Goal: Communication & Community: Answer question/provide support

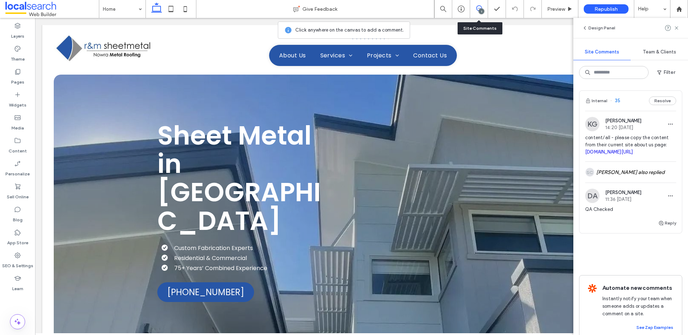
click at [630, 183] on div "SC Sam Christie also replied" at bounding box center [631, 172] width 91 height 21
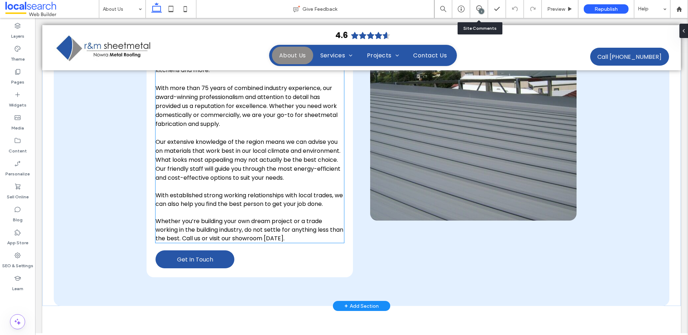
scroll to position [317, 0]
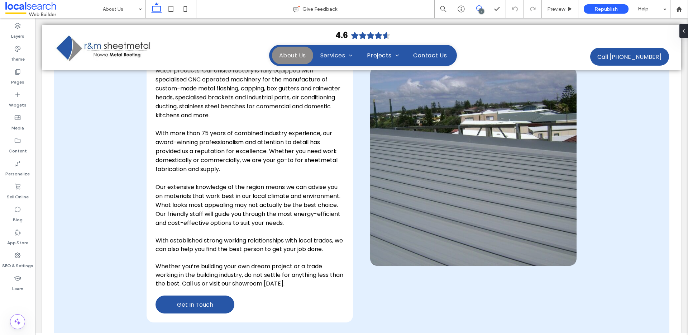
click at [482, 8] on use at bounding box center [480, 8] width 6 height 6
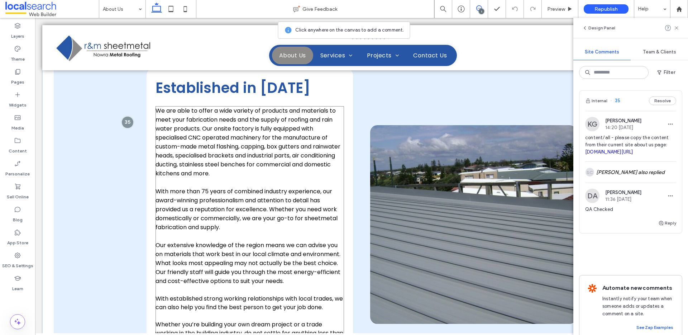
scroll to position [165, 0]
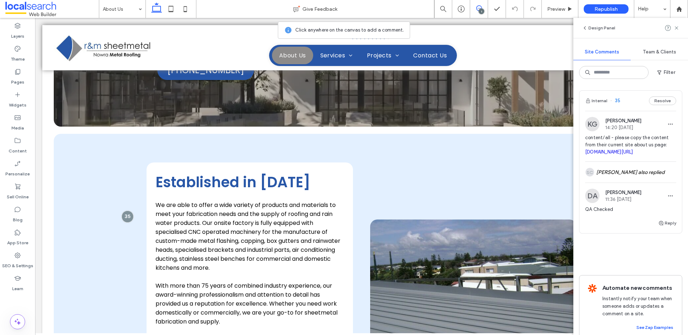
click at [601, 155] on link "rmsheetmetal.com.au/about" at bounding box center [610, 151] width 48 height 5
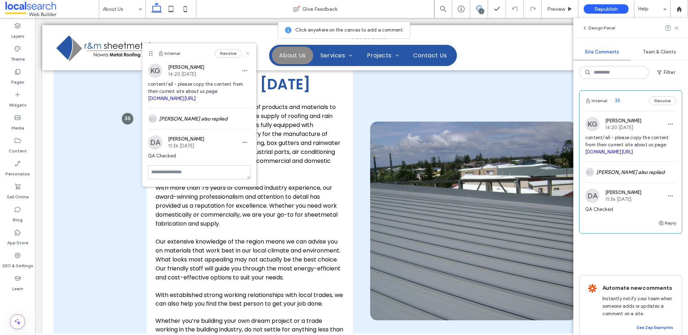
click at [249, 52] on use at bounding box center [247, 53] width 3 height 3
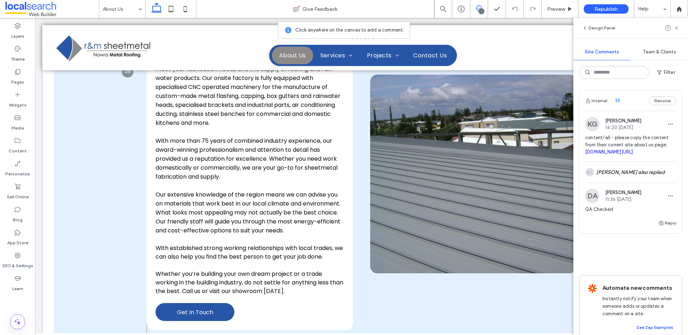
scroll to position [309, 0]
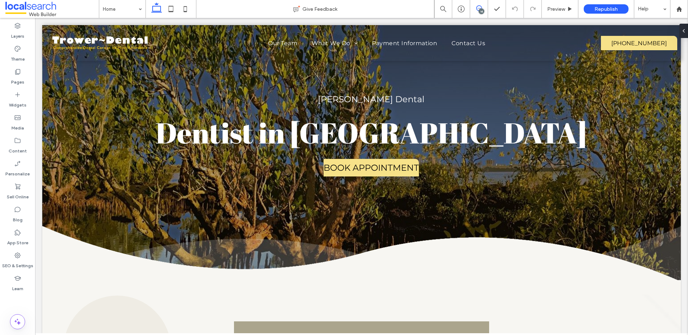
click at [480, 7] on icon at bounding box center [480, 8] width 6 height 6
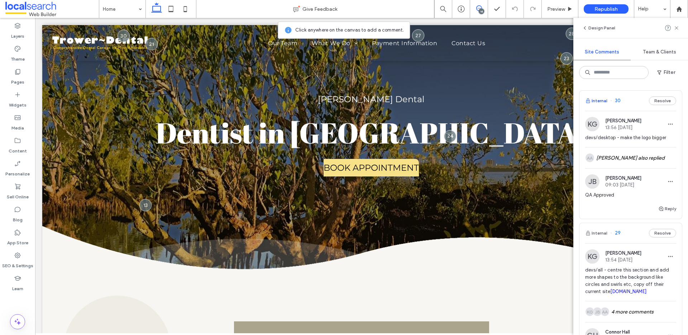
click at [602, 100] on button "Internal" at bounding box center [597, 100] width 22 height 9
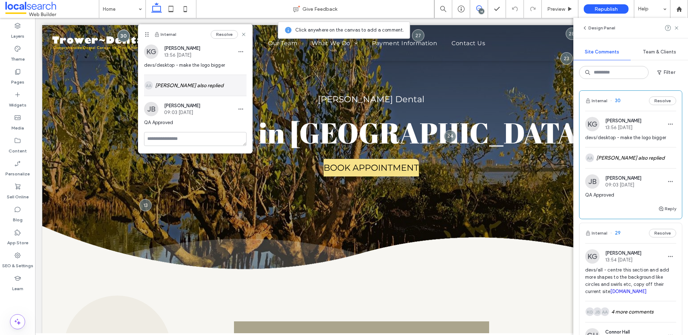
click at [224, 88] on div "AA Alexander Abaloyan also replied" at bounding box center [195, 85] width 103 height 21
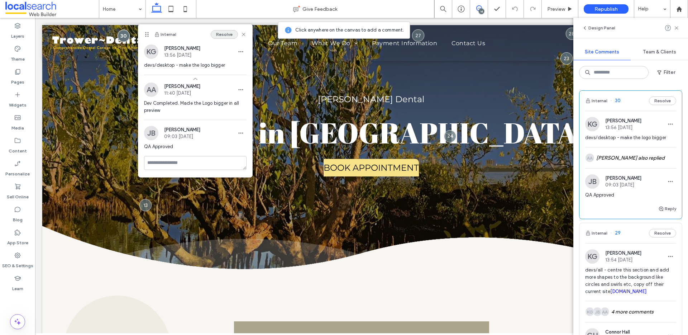
click at [218, 34] on button "Resolve" at bounding box center [224, 34] width 27 height 9
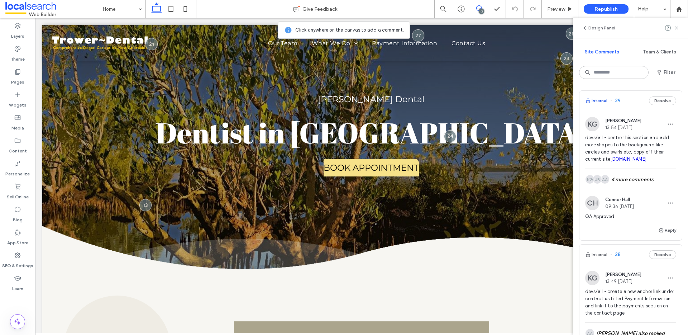
click at [601, 100] on button "Internal" at bounding box center [597, 100] width 22 height 9
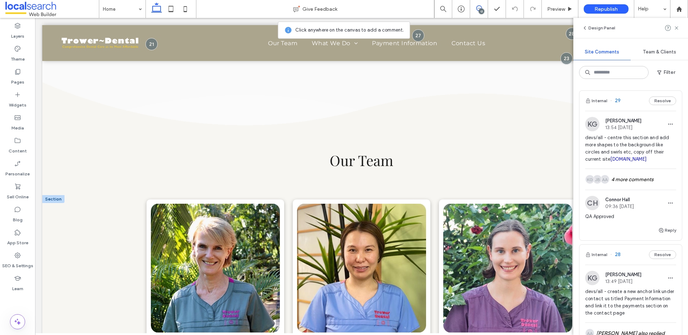
scroll to position [2034, 0]
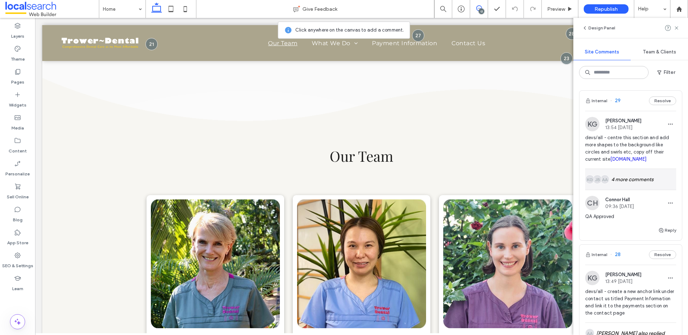
click at [646, 174] on div "AA JB KG 4 more comments" at bounding box center [631, 179] width 91 height 21
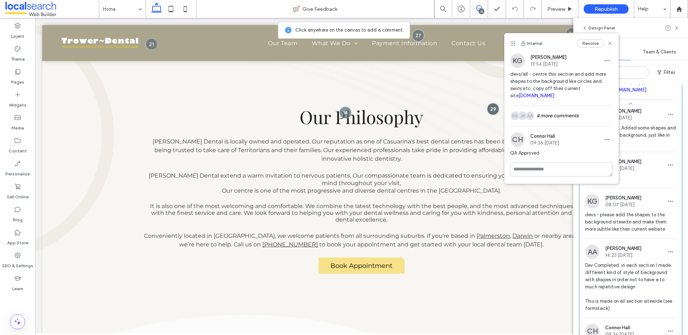
scroll to position [82, 0]
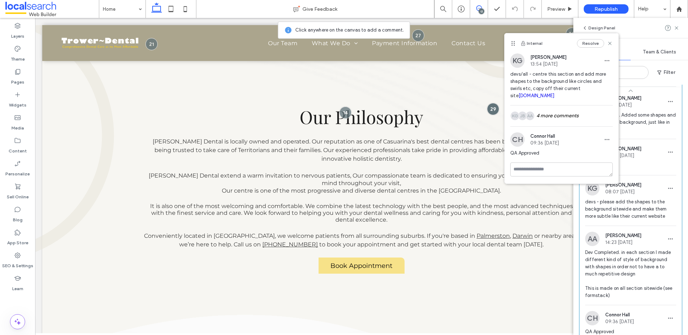
click at [608, 43] on icon at bounding box center [610, 44] width 6 height 6
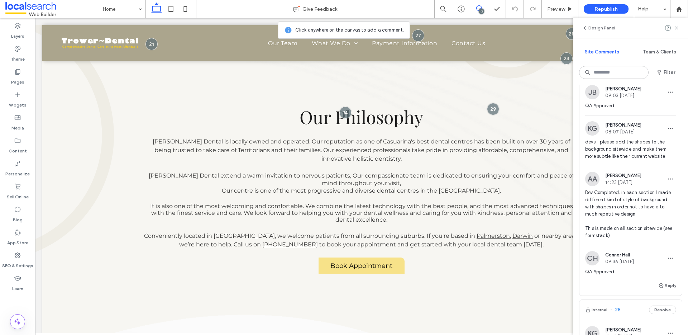
scroll to position [153, 0]
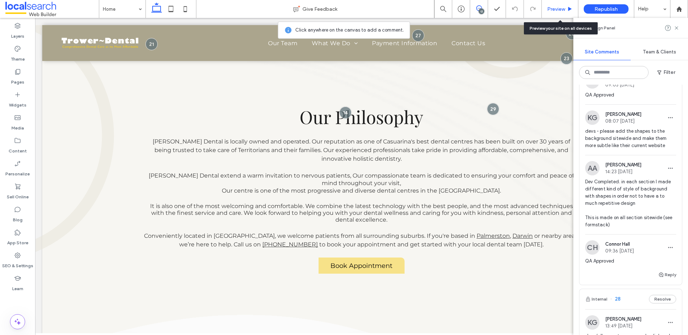
click at [560, 8] on span "Preview" at bounding box center [557, 9] width 18 height 6
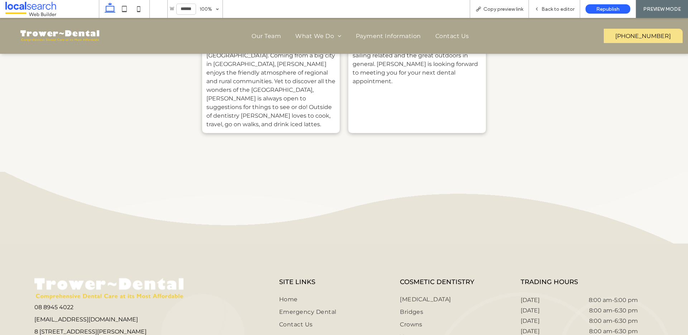
scroll to position [3711, 0]
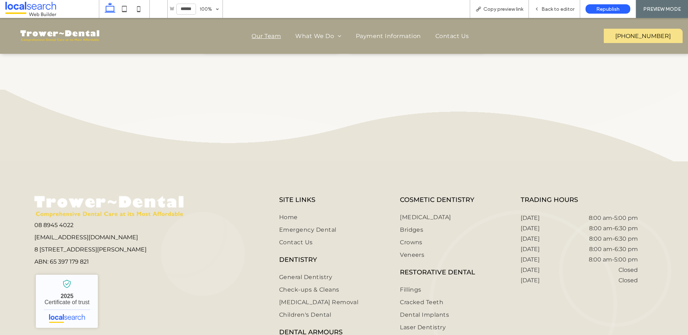
click at [261, 35] on span "Our Team" at bounding box center [266, 36] width 29 height 7
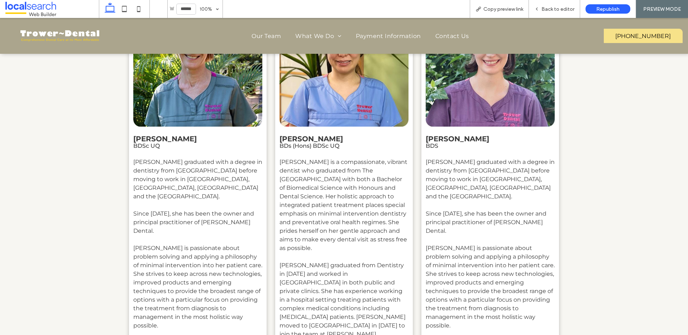
scroll to position [2113, 0]
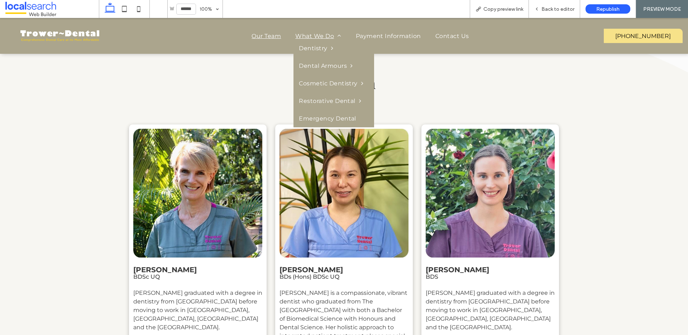
click at [312, 34] on span "What We Do" at bounding box center [318, 36] width 46 height 7
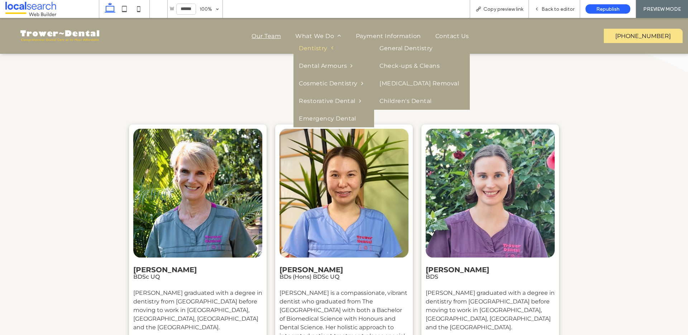
click at [312, 49] on span "Dentistry" at bounding box center [316, 48] width 34 height 7
drag, startPoint x: 398, startPoint y: 46, endPoint x: 403, endPoint y: 64, distance: 18.6
click at [398, 46] on link "General Dentistry" at bounding box center [422, 48] width 96 height 18
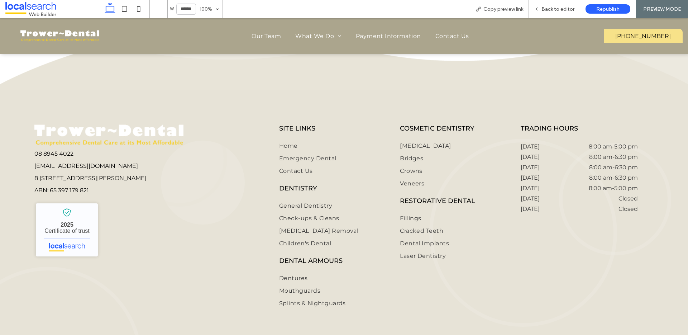
scroll to position [1382, 0]
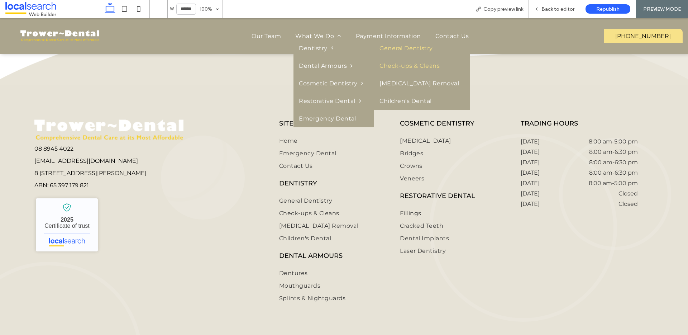
click at [432, 62] on link "Check-ups & Cleans" at bounding box center [422, 66] width 96 height 18
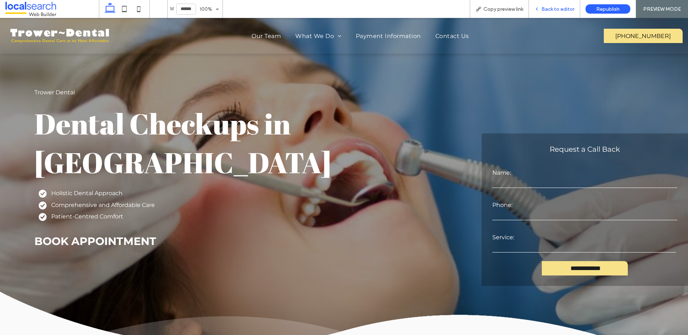
click at [567, 4] on div "Back to editor" at bounding box center [554, 9] width 51 height 18
click at [553, 10] on span "Back to editor" at bounding box center [558, 9] width 33 height 6
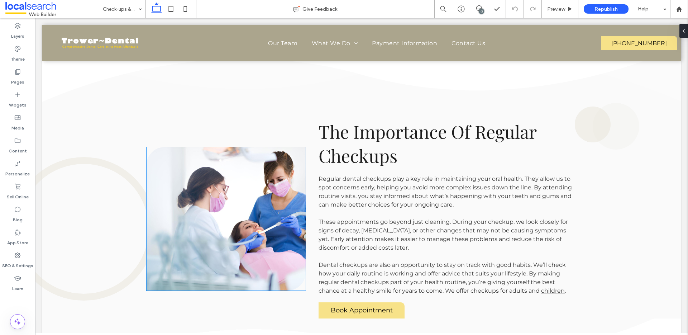
scroll to position [907, 0]
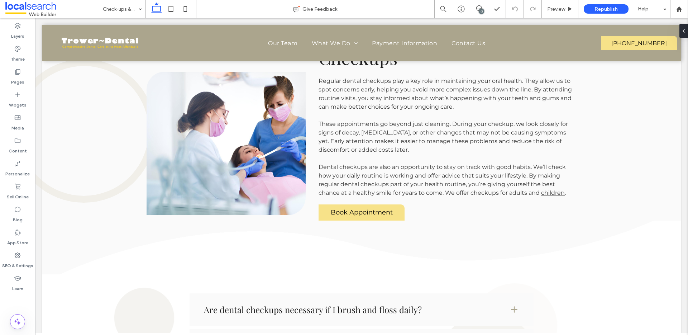
click at [481, 8] on div "13" at bounding box center [479, 8] width 18 height 6
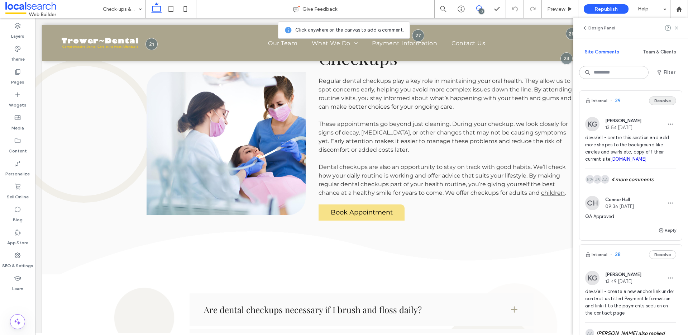
click at [653, 98] on button "Resolve" at bounding box center [662, 100] width 27 height 9
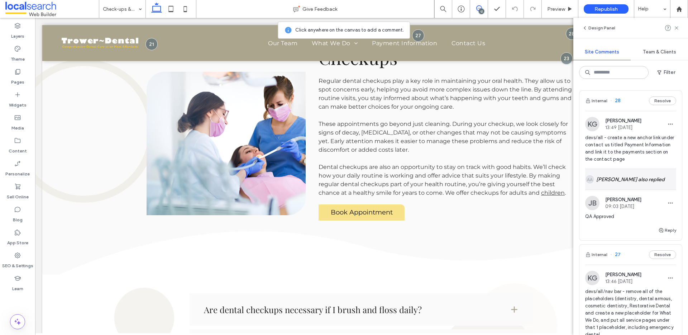
click at [625, 181] on div "AA Alexander Abaloyan also replied" at bounding box center [631, 179] width 91 height 21
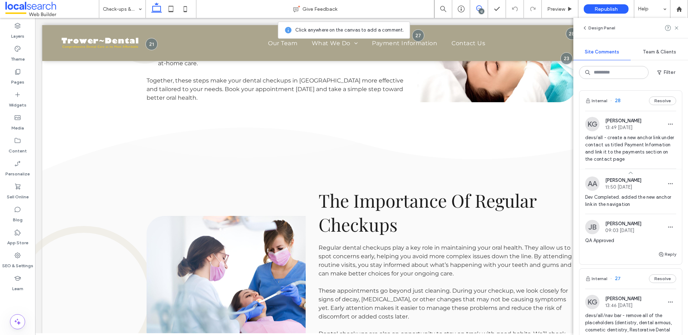
scroll to position [0, 0]
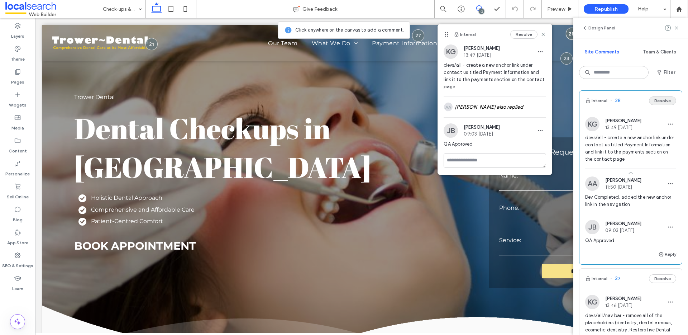
click at [664, 102] on button "Resolve" at bounding box center [662, 100] width 27 height 9
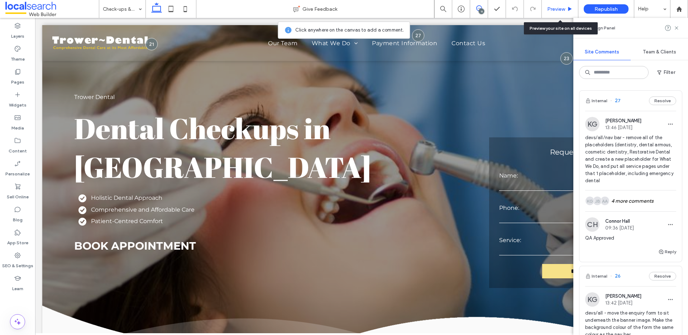
click at [557, 9] on span "Preview" at bounding box center [557, 9] width 18 height 6
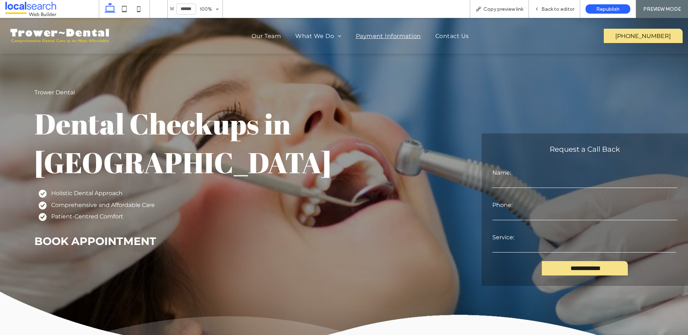
click at [376, 37] on span "Payment Information" at bounding box center [388, 36] width 65 height 7
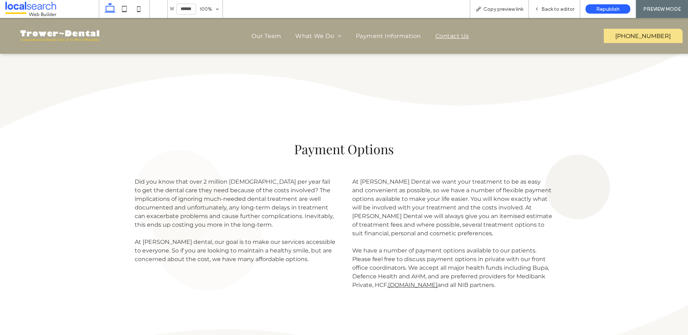
scroll to position [840, 0]
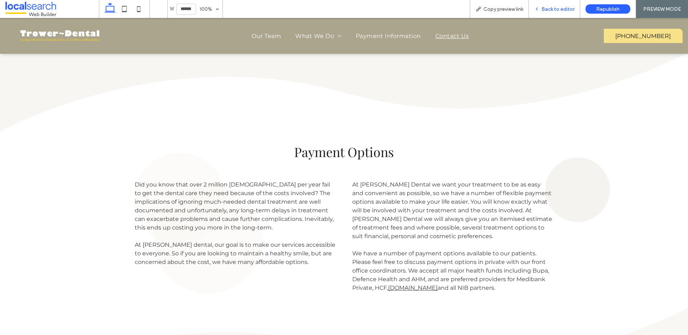
click at [554, 6] on span "Back to editor" at bounding box center [558, 9] width 33 height 6
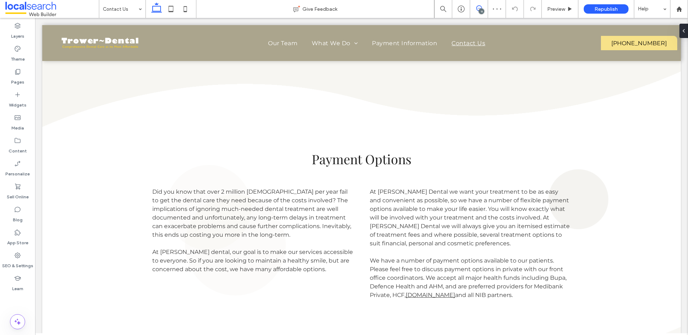
click at [481, 8] on icon at bounding box center [480, 8] width 6 height 6
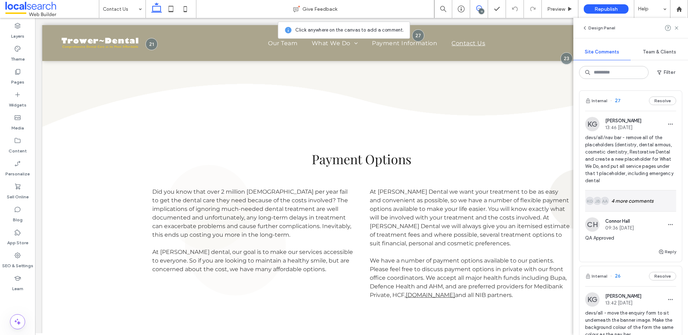
click at [640, 204] on div "AA JB KG 4 more comments" at bounding box center [631, 200] width 91 height 21
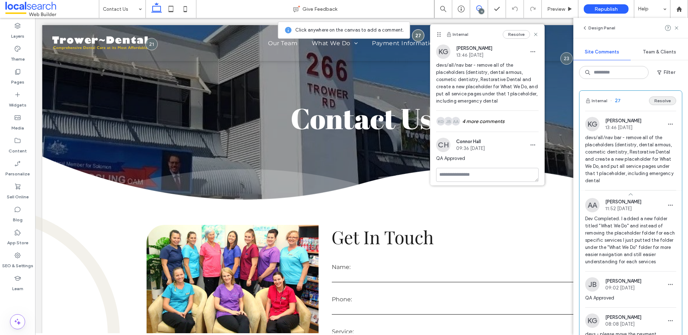
click at [659, 103] on button "Resolve" at bounding box center [662, 100] width 27 height 9
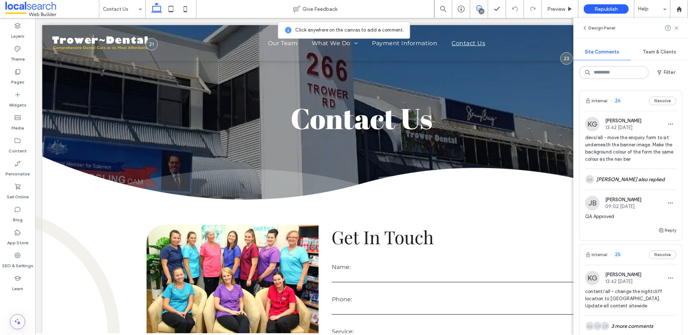
click at [604, 102] on button "Internal" at bounding box center [597, 100] width 22 height 9
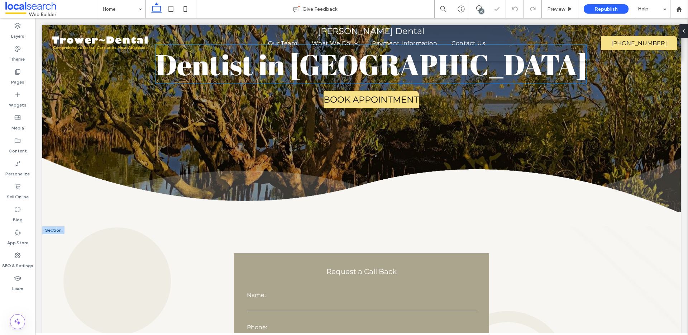
scroll to position [233, 0]
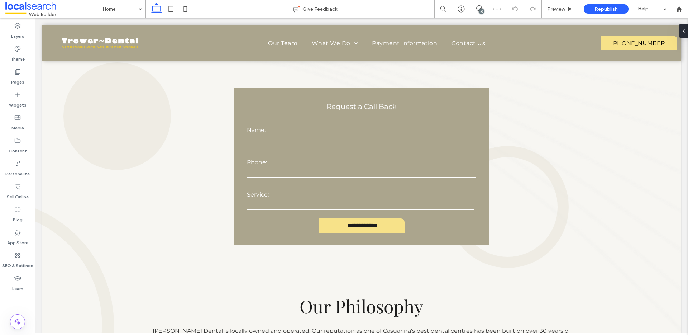
click at [482, 10] on div "10" at bounding box center [481, 11] width 5 height 5
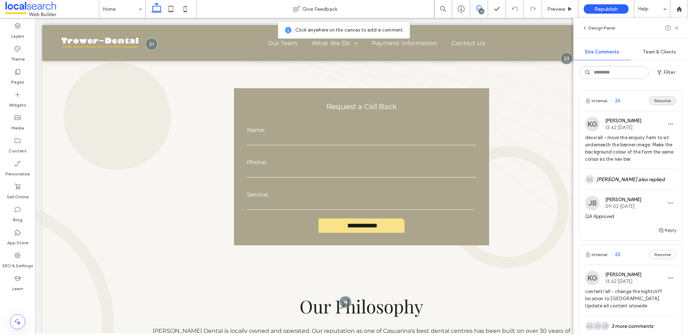
click at [658, 101] on button "Resolve" at bounding box center [662, 100] width 27 height 9
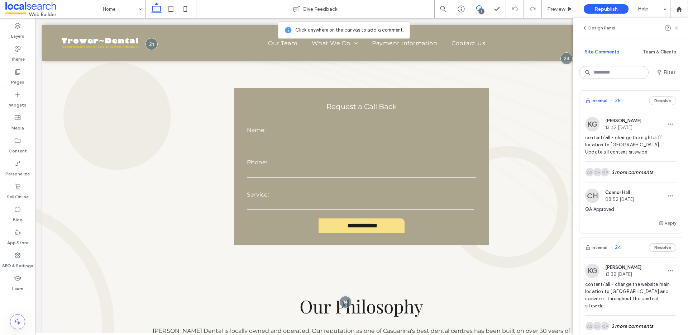
click at [601, 97] on button "Internal" at bounding box center [597, 100] width 22 height 9
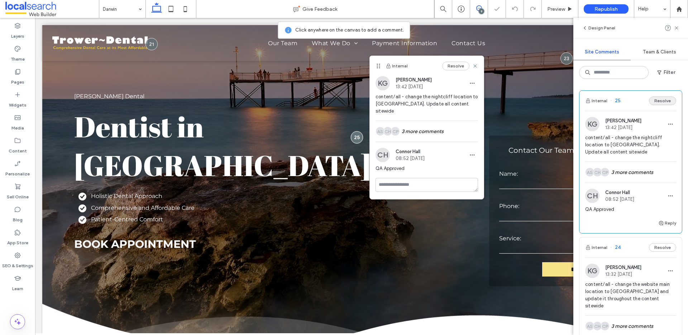
click at [651, 103] on button "Resolve" at bounding box center [662, 100] width 27 height 9
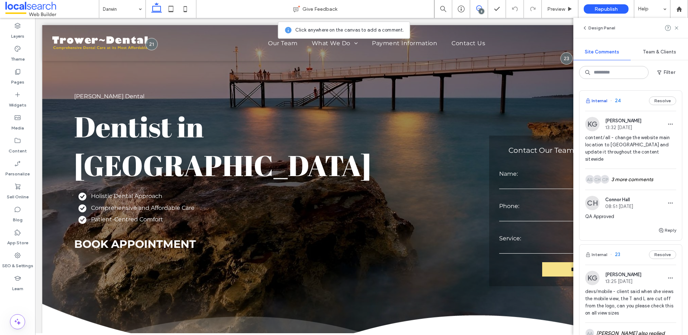
click at [598, 100] on button "Internal" at bounding box center [597, 100] width 22 height 9
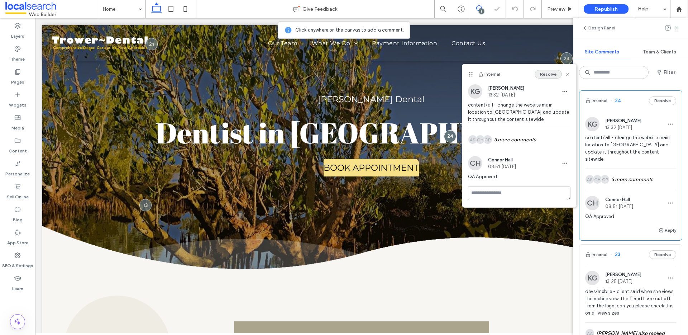
click at [544, 72] on button "Resolve" at bounding box center [548, 74] width 27 height 9
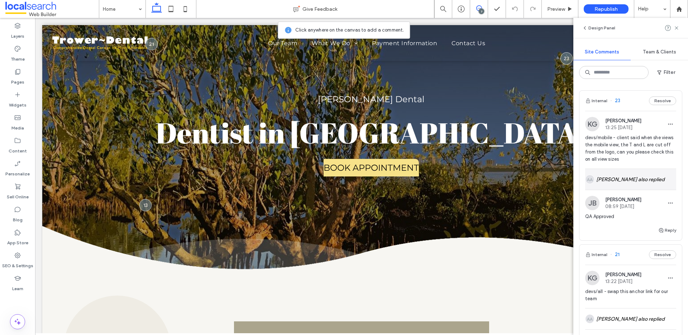
click at [620, 185] on div "AA Alexander Abaloyan also replied" at bounding box center [631, 179] width 91 height 21
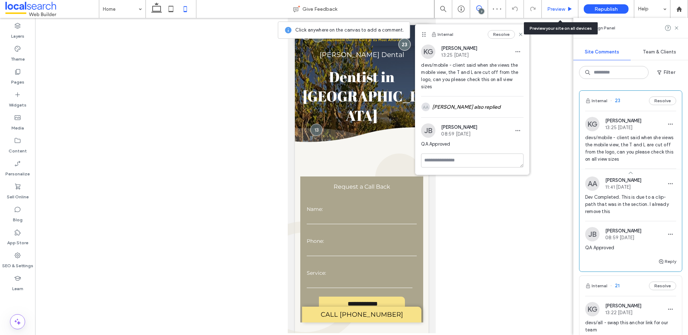
click at [555, 8] on span "Preview" at bounding box center [557, 9] width 18 height 6
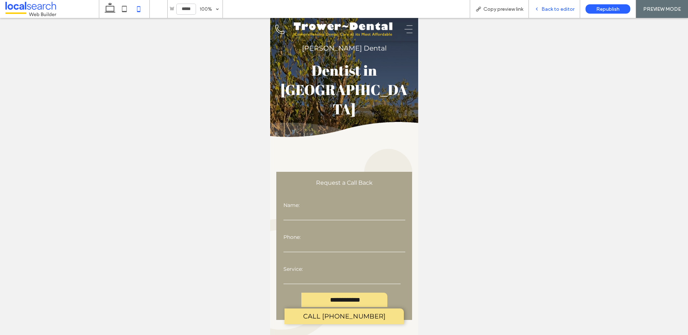
click at [557, 14] on div "Back to editor" at bounding box center [554, 9] width 51 height 18
click at [551, 8] on span "Back to editor" at bounding box center [558, 9] width 33 height 6
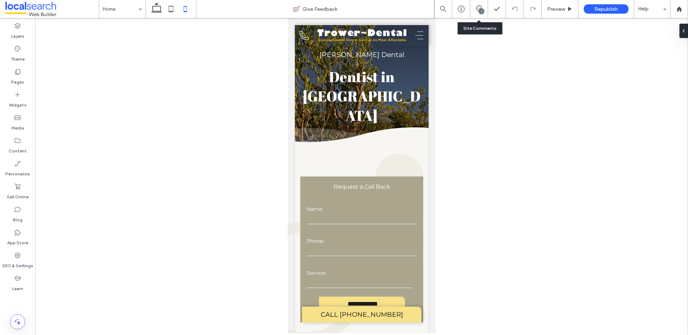
click at [483, 10] on div "7" at bounding box center [481, 11] width 5 height 5
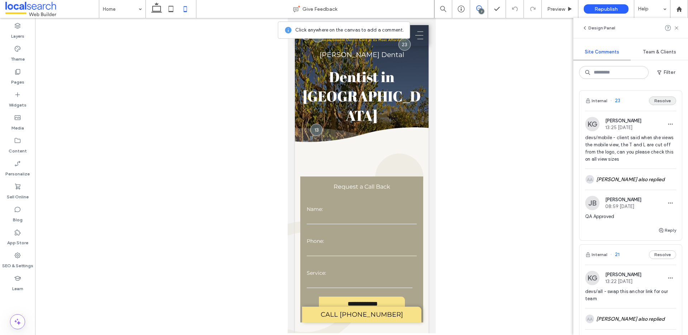
click at [661, 99] on button "Resolve" at bounding box center [662, 100] width 27 height 9
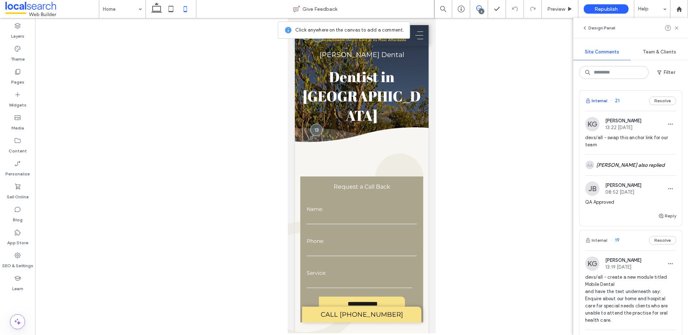
click at [603, 100] on button "Internal" at bounding box center [597, 100] width 22 height 9
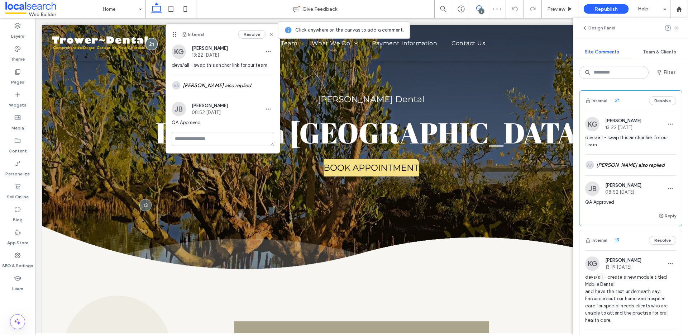
click at [660, 100] on button "Resolve" at bounding box center [662, 100] width 27 height 9
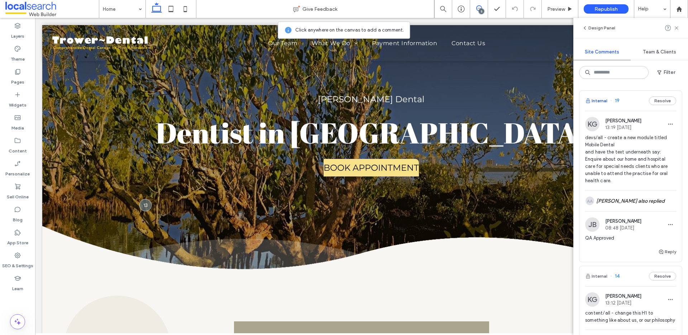
click at [596, 98] on button "Internal" at bounding box center [597, 100] width 22 height 9
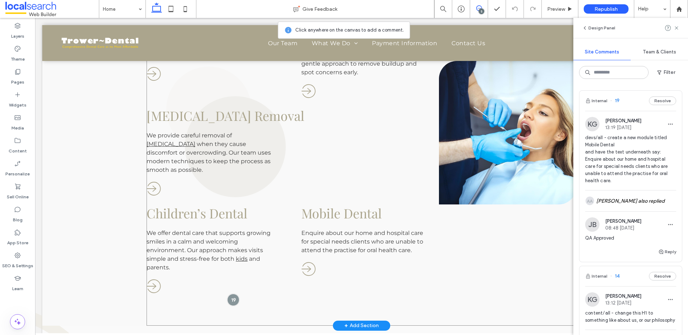
scroll to position [842, 0]
click at [657, 103] on button "Resolve" at bounding box center [662, 100] width 27 height 9
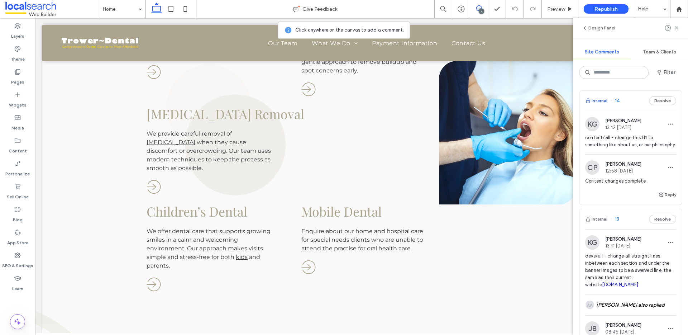
click at [604, 100] on button "Internal" at bounding box center [597, 100] width 22 height 9
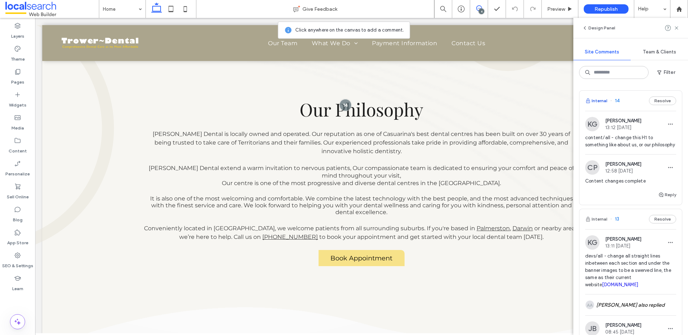
scroll to position [422, 0]
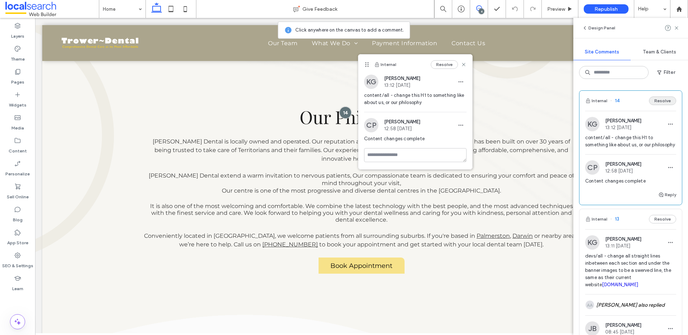
click at [651, 101] on button "Resolve" at bounding box center [662, 100] width 27 height 9
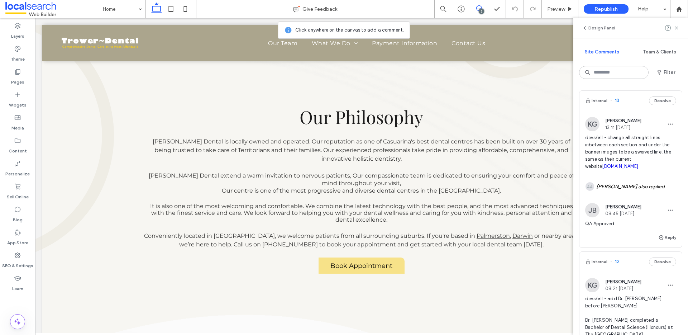
click at [601, 98] on button "Internal" at bounding box center [597, 100] width 22 height 9
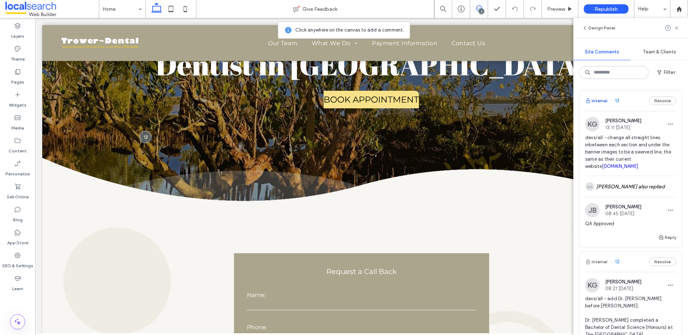
scroll to position [0, 0]
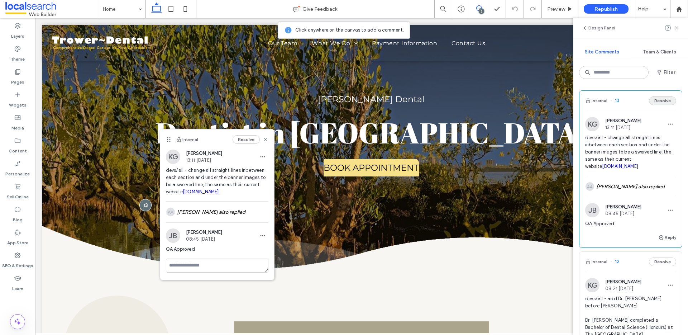
click at [661, 103] on button "Resolve" at bounding box center [662, 100] width 27 height 9
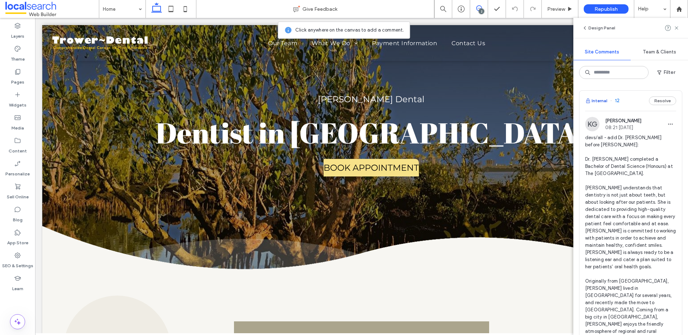
click at [596, 98] on button "Internal" at bounding box center [597, 100] width 22 height 9
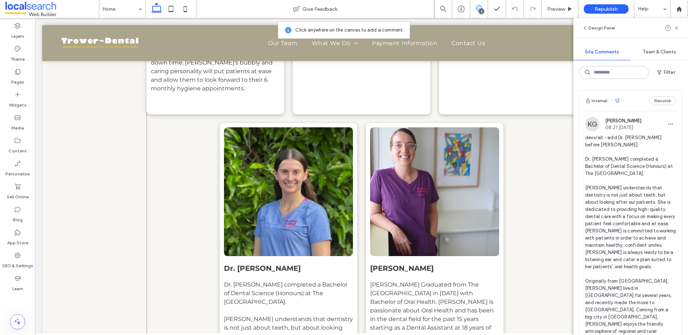
scroll to position [3202, 0]
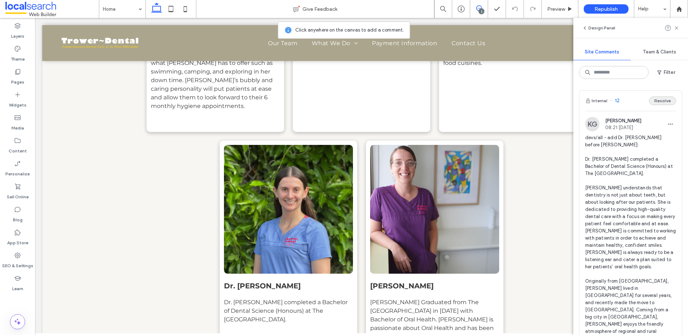
click at [653, 100] on button "Resolve" at bounding box center [662, 100] width 27 height 9
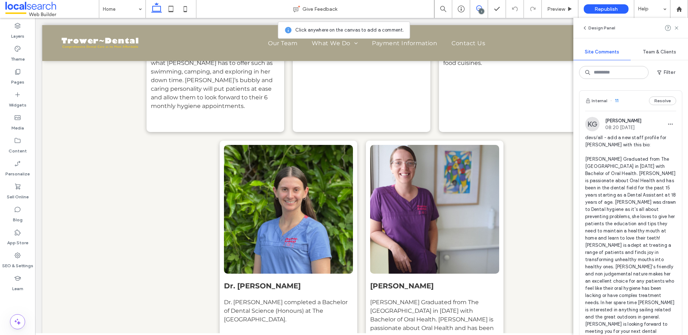
click at [651, 101] on button "Resolve" at bounding box center [662, 100] width 27 height 9
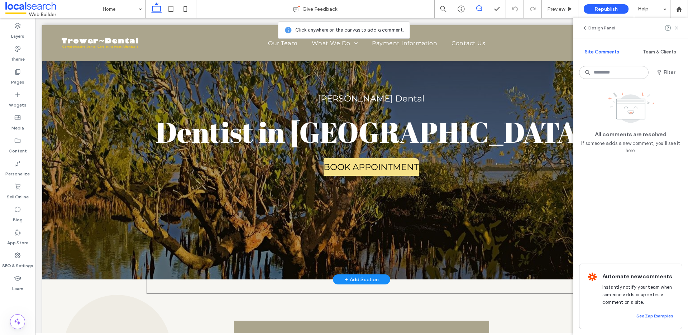
scroll to position [0, 0]
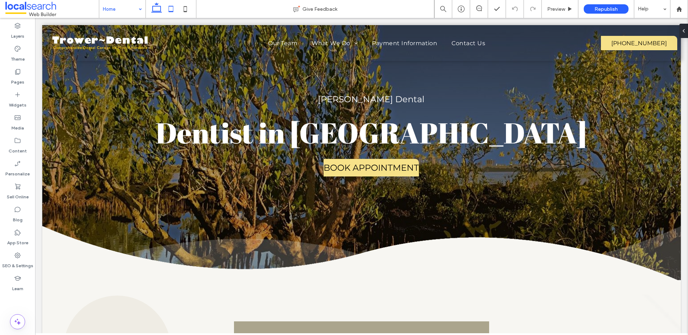
click at [168, 9] on icon at bounding box center [171, 9] width 14 height 14
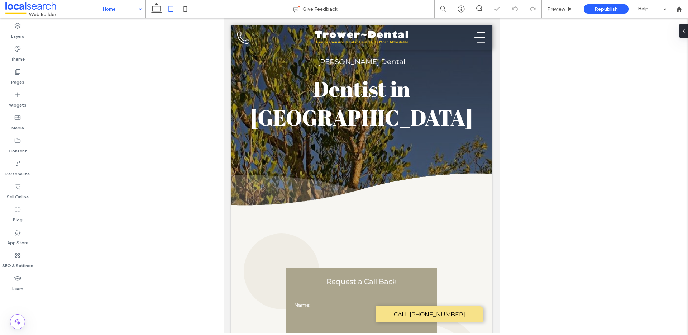
drag, startPoint x: 475, startPoint y: 8, endPoint x: 481, endPoint y: 15, distance: 8.9
click at [475, 8] on span at bounding box center [479, 8] width 18 height 6
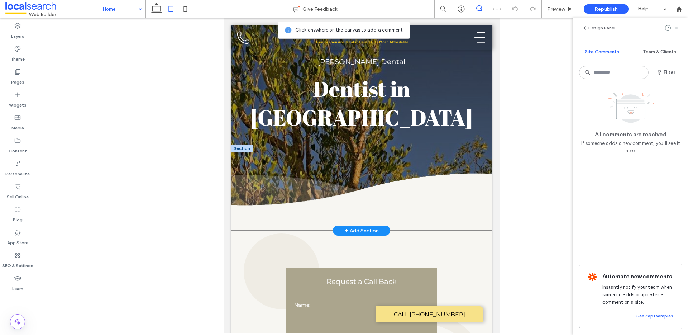
click at [484, 177] on div at bounding box center [362, 187] width 262 height 86
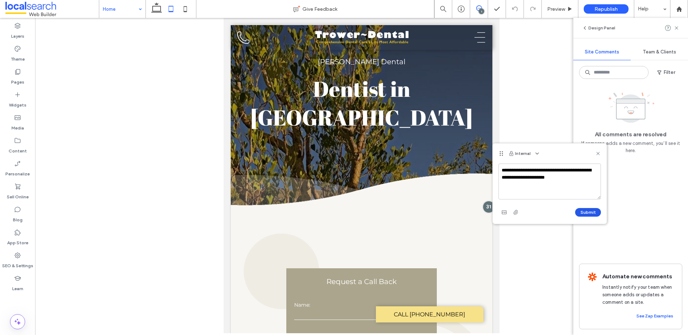
type textarea "**********"
click at [586, 213] on button "Submit" at bounding box center [588, 212] width 26 height 9
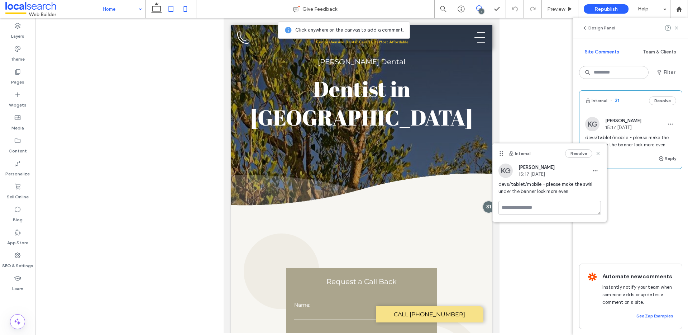
click at [184, 9] on icon at bounding box center [185, 9] width 14 height 14
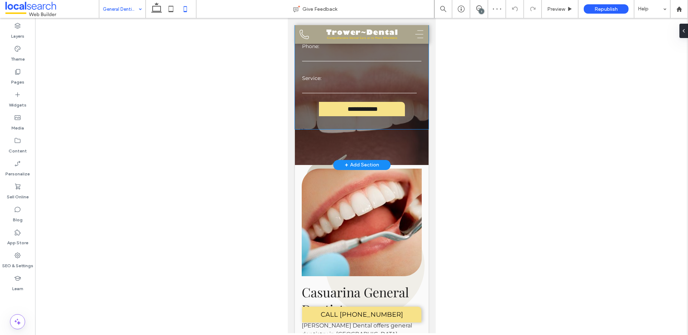
scroll to position [279, 0]
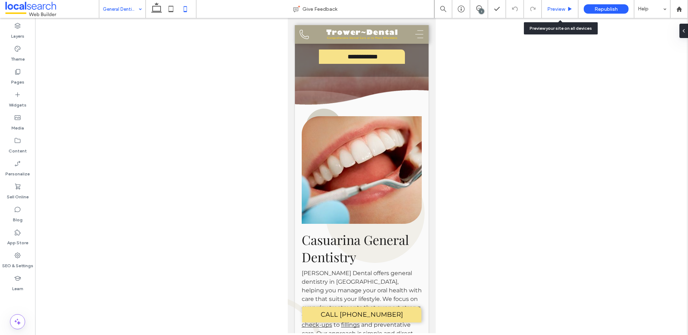
click at [561, 7] on span "Preview" at bounding box center [557, 9] width 18 height 6
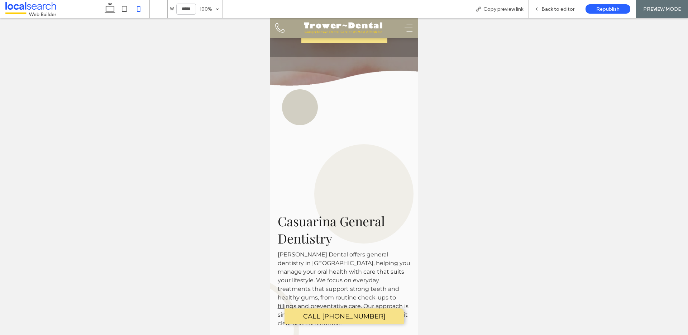
scroll to position [340, 0]
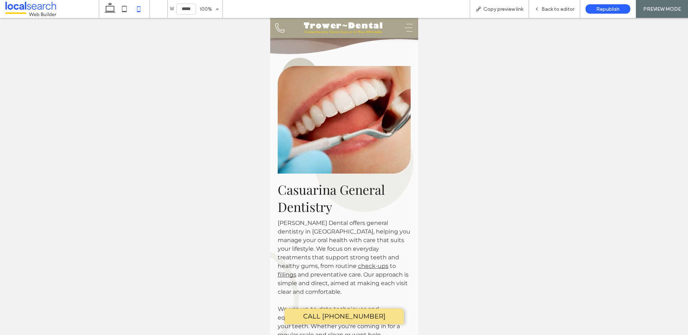
click at [404, 24] on icon "Menu Icon" at bounding box center [408, 28] width 11 height 11
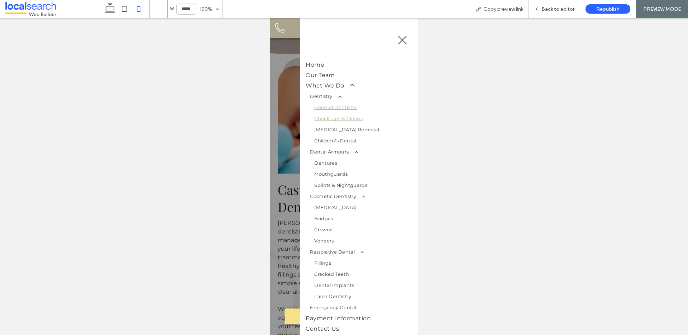
click at [355, 120] on link "Check-ups & Cleans" at bounding box center [361, 118] width 102 height 11
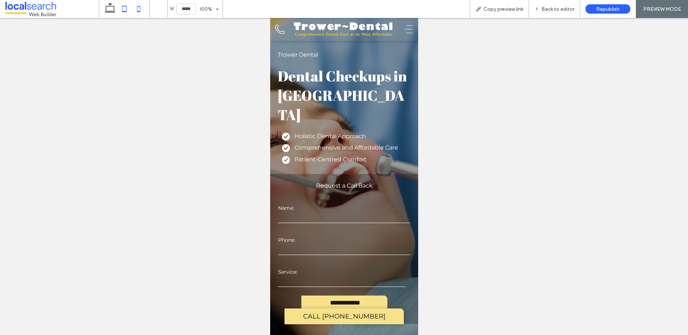
click at [122, 11] on icon at bounding box center [124, 9] width 14 height 14
type input "*****"
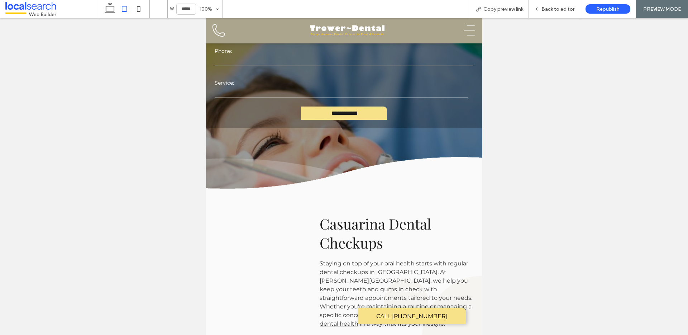
scroll to position [232, 0]
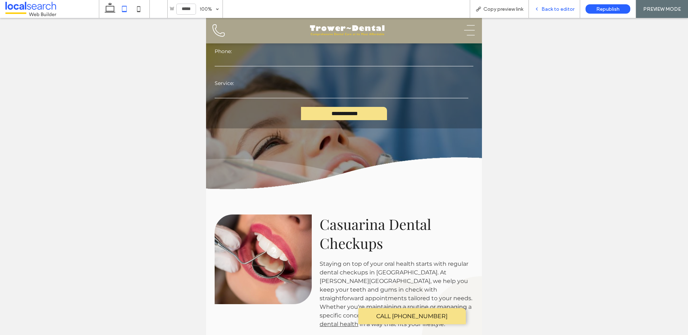
click at [567, 10] on span "Back to editor" at bounding box center [558, 9] width 33 height 6
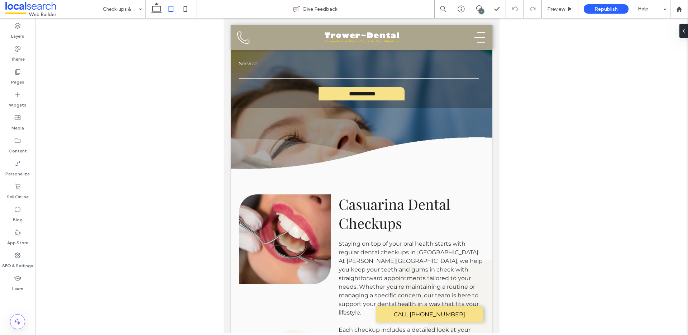
drag, startPoint x: 483, startPoint y: 9, endPoint x: 270, endPoint y: 23, distance: 213.0
click at [483, 9] on div "1" at bounding box center [481, 11] width 5 height 5
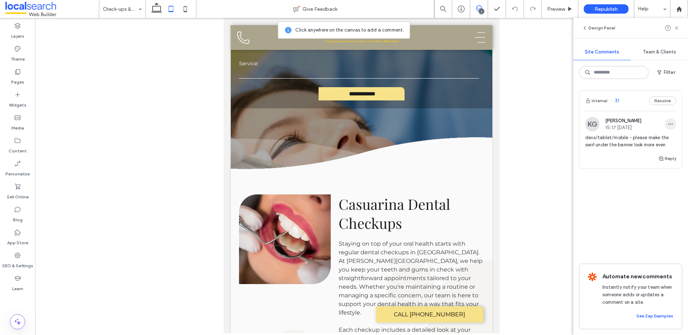
click at [674, 125] on span "button" at bounding box center [670, 123] width 11 height 11
drag, startPoint x: 669, startPoint y: 136, endPoint x: 669, endPoint y: 140, distance: 4.0
click at [669, 137] on div "Edit" at bounding box center [644, 143] width 64 height 14
click at [671, 161] on textarea "**********" at bounding box center [631, 160] width 91 height 36
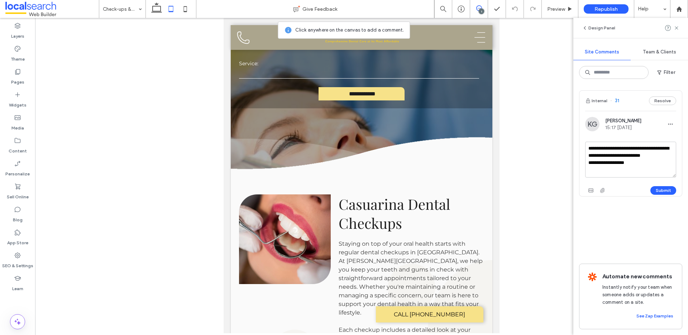
type textarea "**********"
click at [670, 191] on button "Submit" at bounding box center [664, 190] width 26 height 9
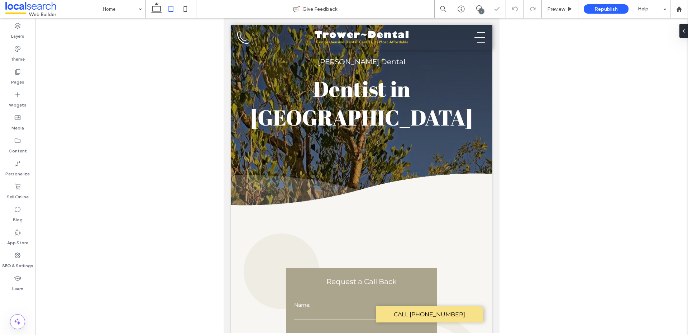
click at [157, 10] on icon at bounding box center [157, 9] width 14 height 14
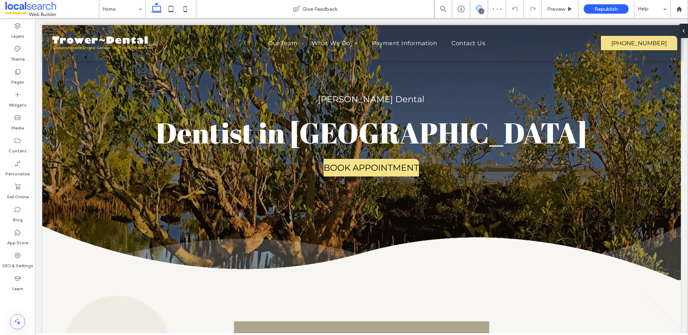
click at [480, 7] on icon at bounding box center [480, 8] width 6 height 6
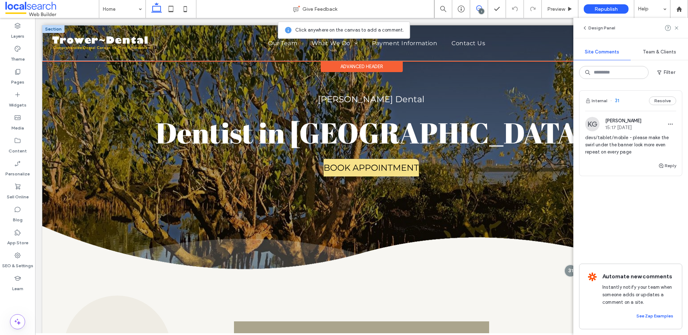
click at [309, 53] on div "Home Our Team What We Do Dentistry General Dentistry Check-ups & Cleans Wisdom …" at bounding box center [376, 43] width 445 height 36
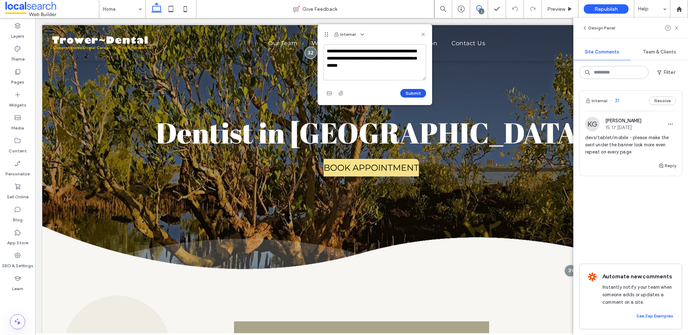
type textarea "**********"
click at [407, 91] on button "Submit" at bounding box center [413, 93] width 26 height 9
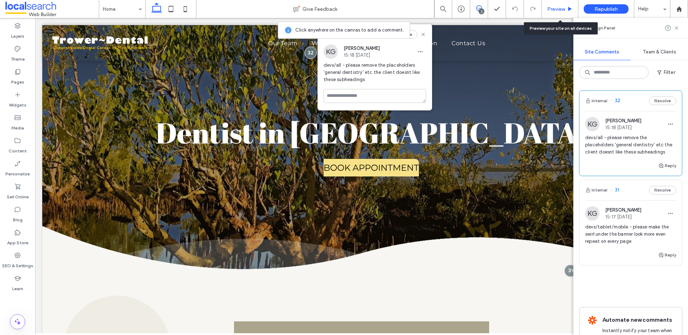
click at [563, 9] on span "Preview" at bounding box center [557, 9] width 18 height 6
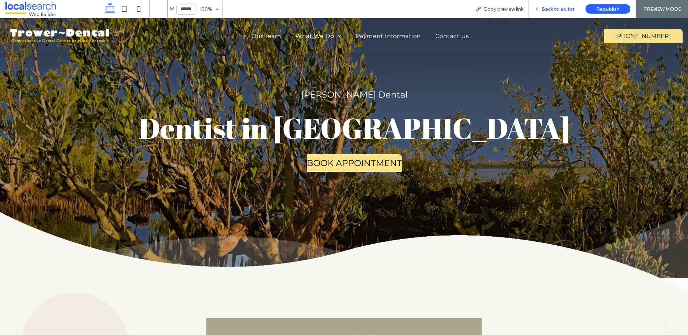
click at [549, 9] on span "Back to editor" at bounding box center [558, 9] width 33 height 6
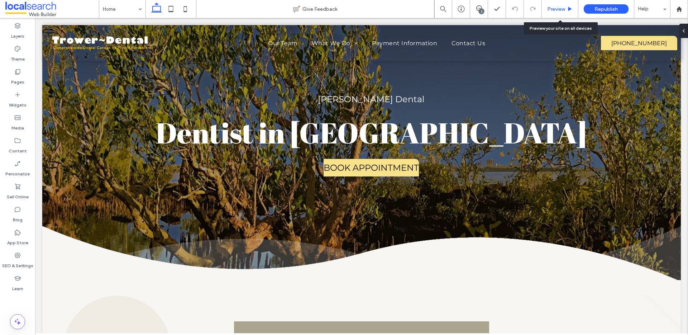
drag, startPoint x: 564, startPoint y: 7, endPoint x: 298, endPoint y: 5, distance: 266.8
click at [564, 7] on span "Preview" at bounding box center [557, 9] width 18 height 6
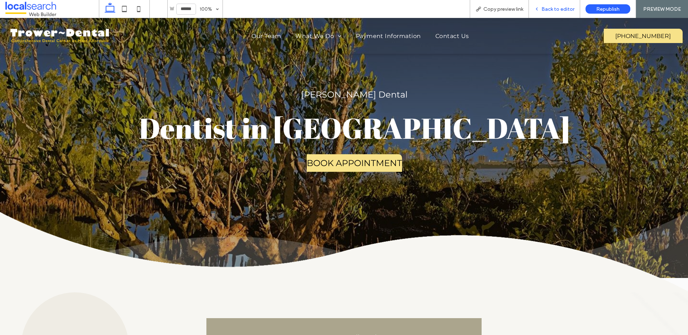
click at [560, 8] on span "Back to editor" at bounding box center [558, 9] width 33 height 6
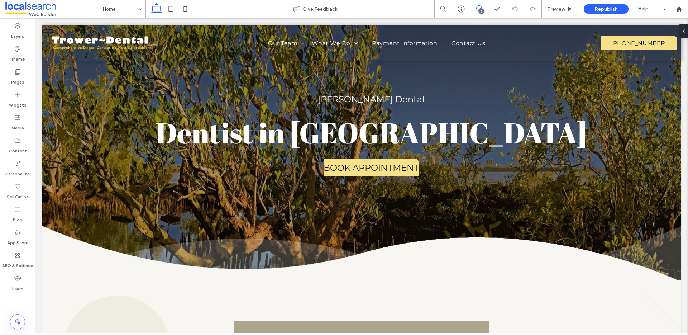
click at [478, 8] on icon at bounding box center [480, 8] width 6 height 6
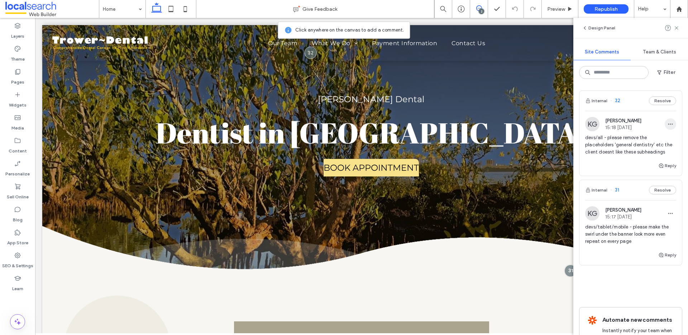
click at [670, 122] on span "button" at bounding box center [670, 123] width 11 height 11
click at [664, 140] on div "Edit" at bounding box center [639, 143] width 64 height 14
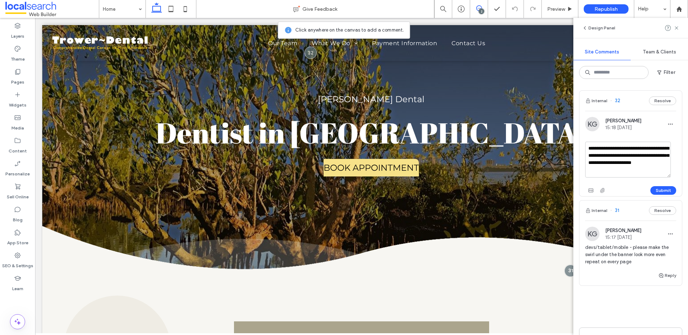
drag, startPoint x: 622, startPoint y: 162, endPoint x: 624, endPoint y: 157, distance: 5.7
click at [624, 157] on textarea "**********" at bounding box center [629, 160] width 86 height 36
type textarea "**********"
click at [660, 194] on button "Submit" at bounding box center [664, 190] width 26 height 9
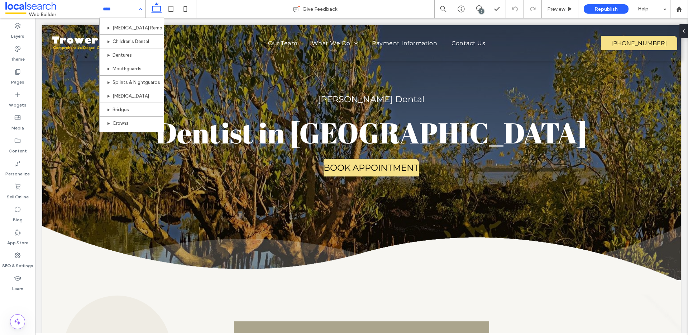
scroll to position [157, 0]
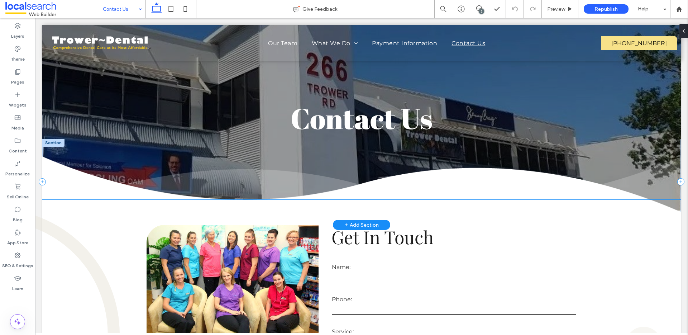
click at [317, 187] on div at bounding box center [361, 181] width 639 height 35
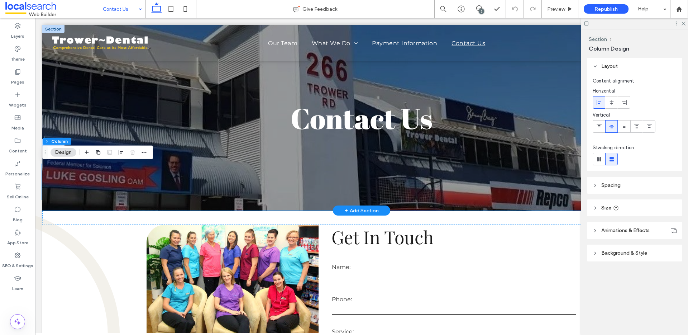
click at [123, 83] on div "Contact Us" at bounding box center [361, 117] width 639 height 185
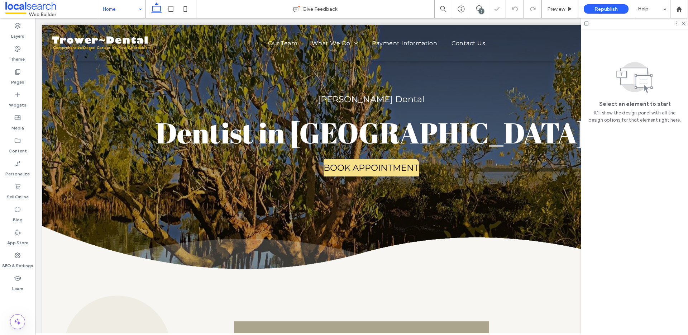
click at [137, 15] on div "Home" at bounding box center [122, 9] width 46 height 18
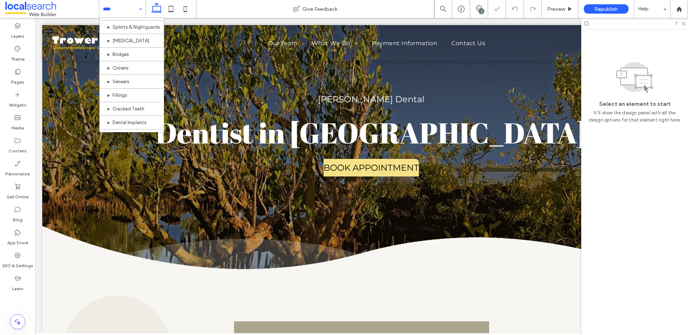
scroll to position [157, 0]
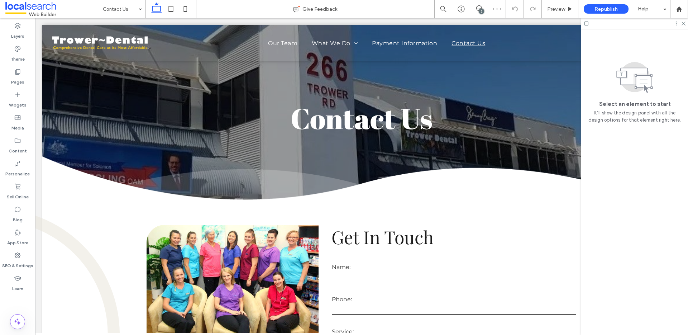
click at [480, 9] on div "2" at bounding box center [481, 11] width 5 height 5
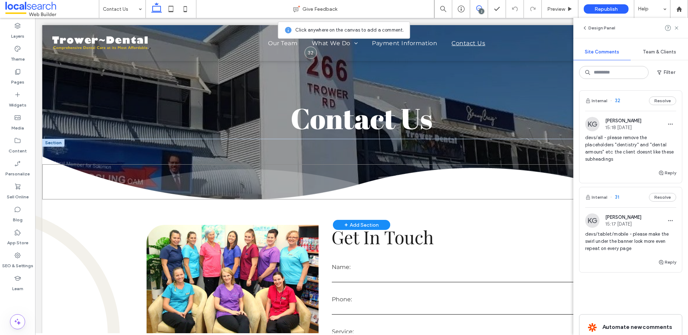
click at [66, 184] on div at bounding box center [361, 181] width 639 height 35
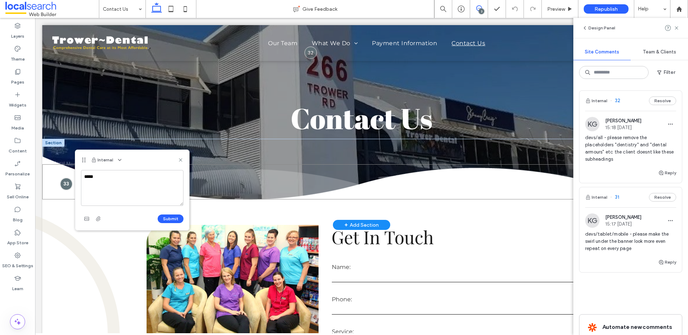
type textarea "******"
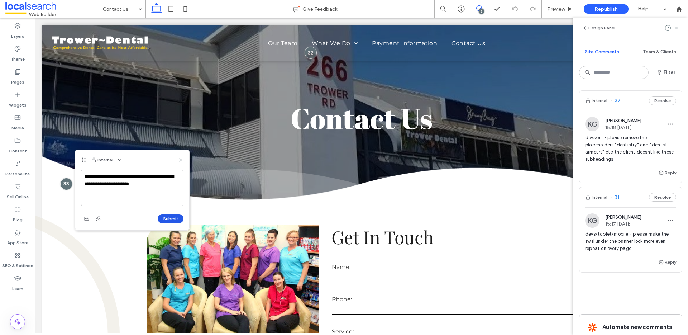
type textarea "**********"
click at [166, 221] on button "Submit" at bounding box center [171, 218] width 26 height 9
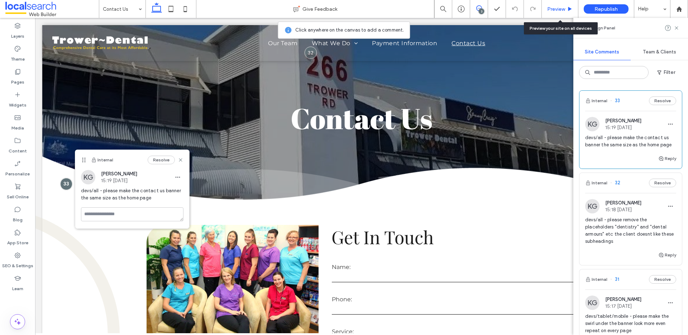
click at [556, 10] on span "Preview" at bounding box center [557, 9] width 18 height 6
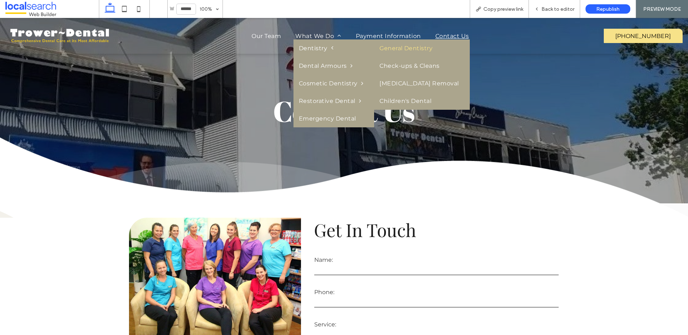
drag, startPoint x: 406, startPoint y: 49, endPoint x: 406, endPoint y: 67, distance: 18.3
click at [406, 49] on link "General Dentistry" at bounding box center [422, 48] width 96 height 18
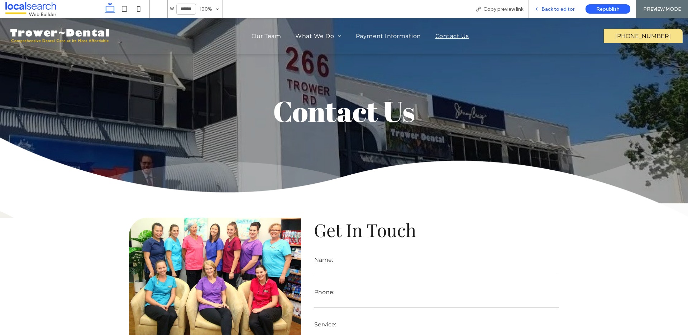
click at [559, 6] on span "Back to editor" at bounding box center [558, 9] width 33 height 6
click at [543, 8] on span "Back to editor" at bounding box center [558, 9] width 33 height 6
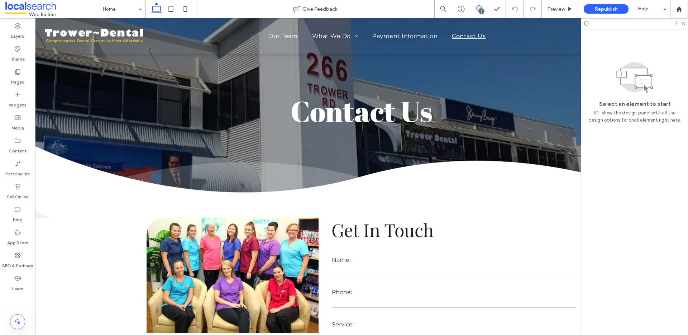
click at [475, 6] on span at bounding box center [479, 8] width 18 height 6
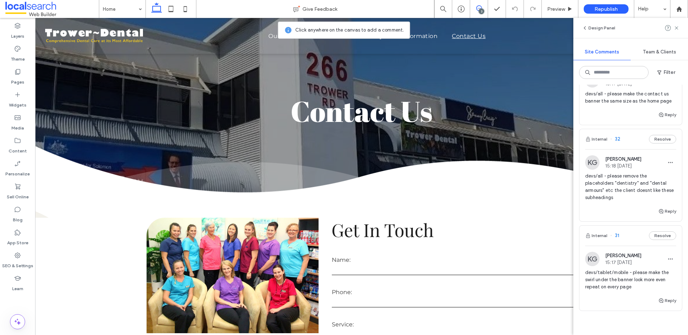
scroll to position [51, 0]
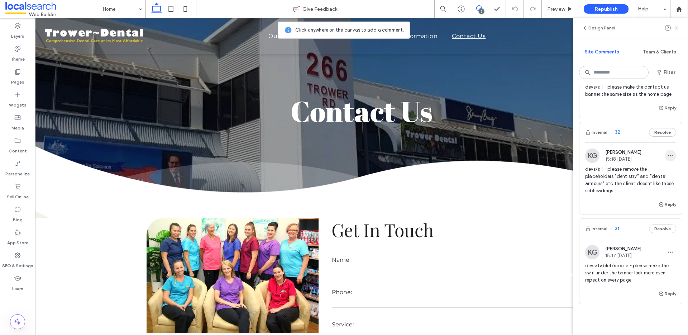
click at [665, 158] on span "button" at bounding box center [670, 155] width 11 height 11
click at [653, 171] on div "Edit" at bounding box center [639, 174] width 64 height 14
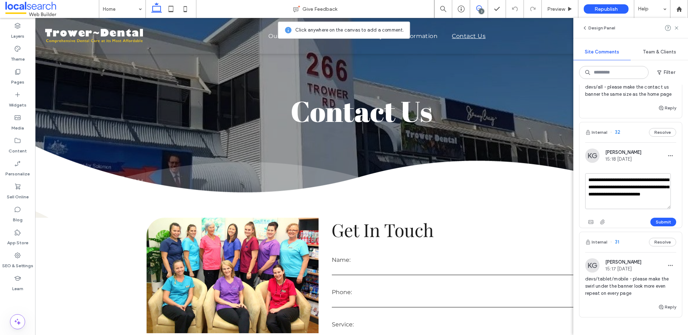
click at [648, 202] on textarea "**********" at bounding box center [629, 191] width 86 height 36
type textarea "**********"
click at [657, 220] on button "Submit" at bounding box center [664, 222] width 26 height 9
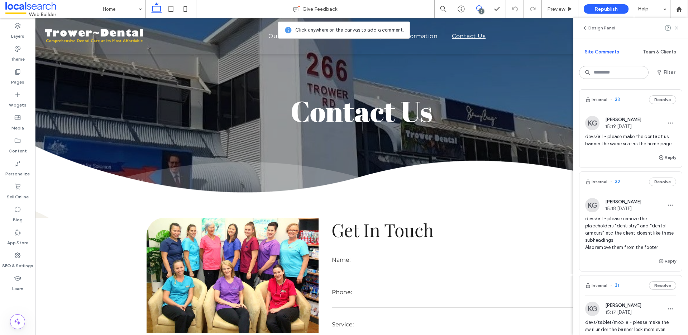
scroll to position [0, 0]
